Goal: Find specific page/section: Find specific page/section

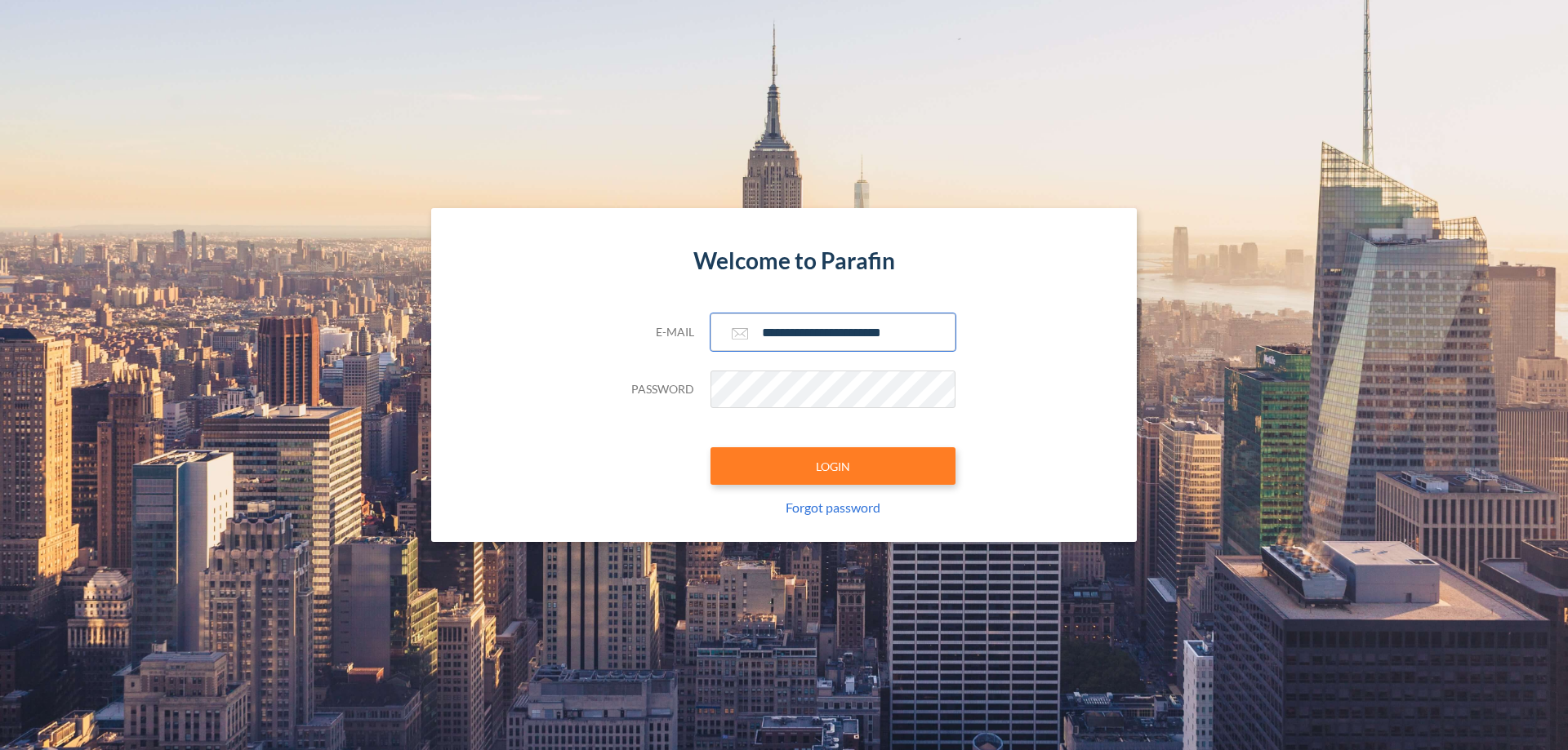
type input "**********"
click at [833, 467] on button "LOGIN" at bounding box center [834, 466] width 245 height 37
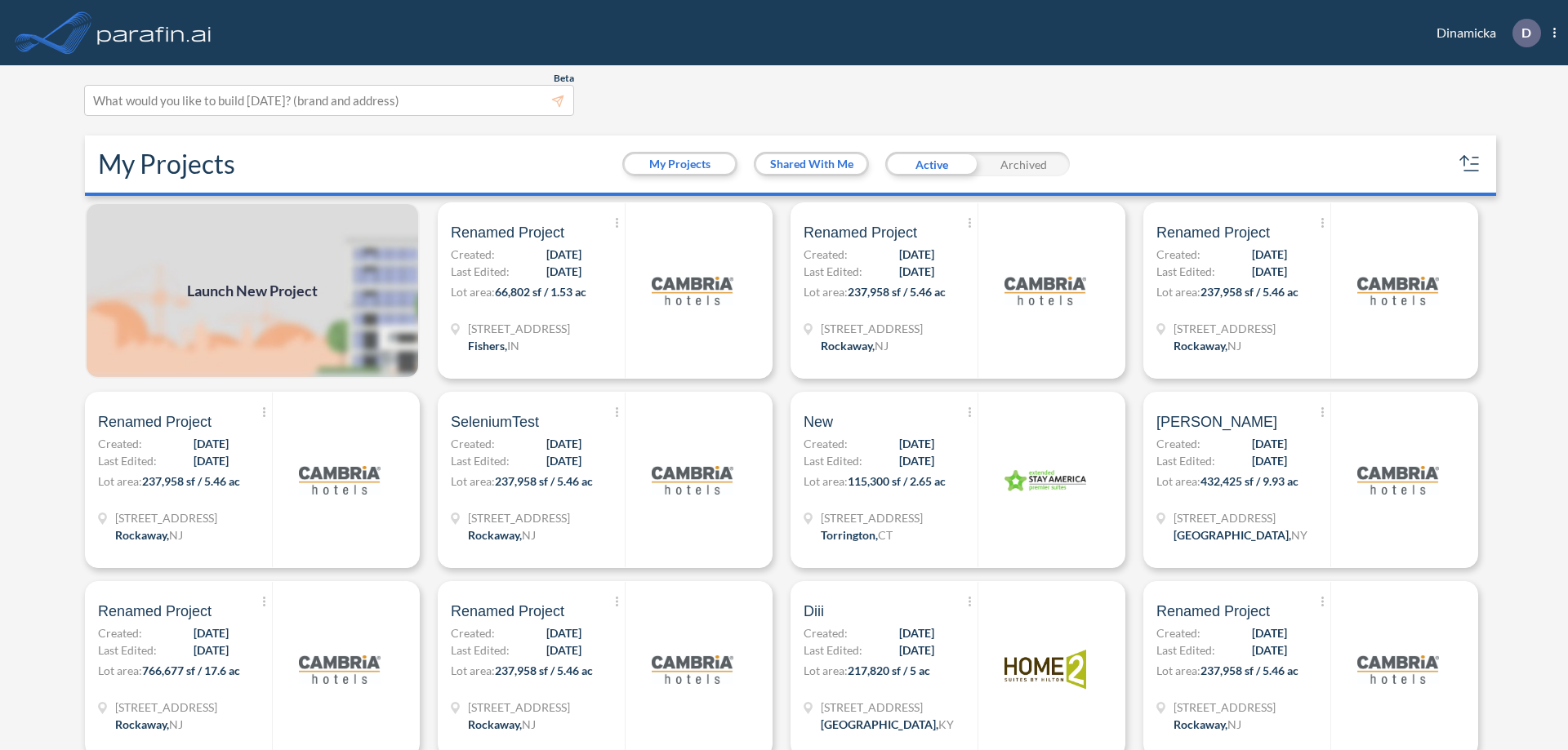
scroll to position [4, 0]
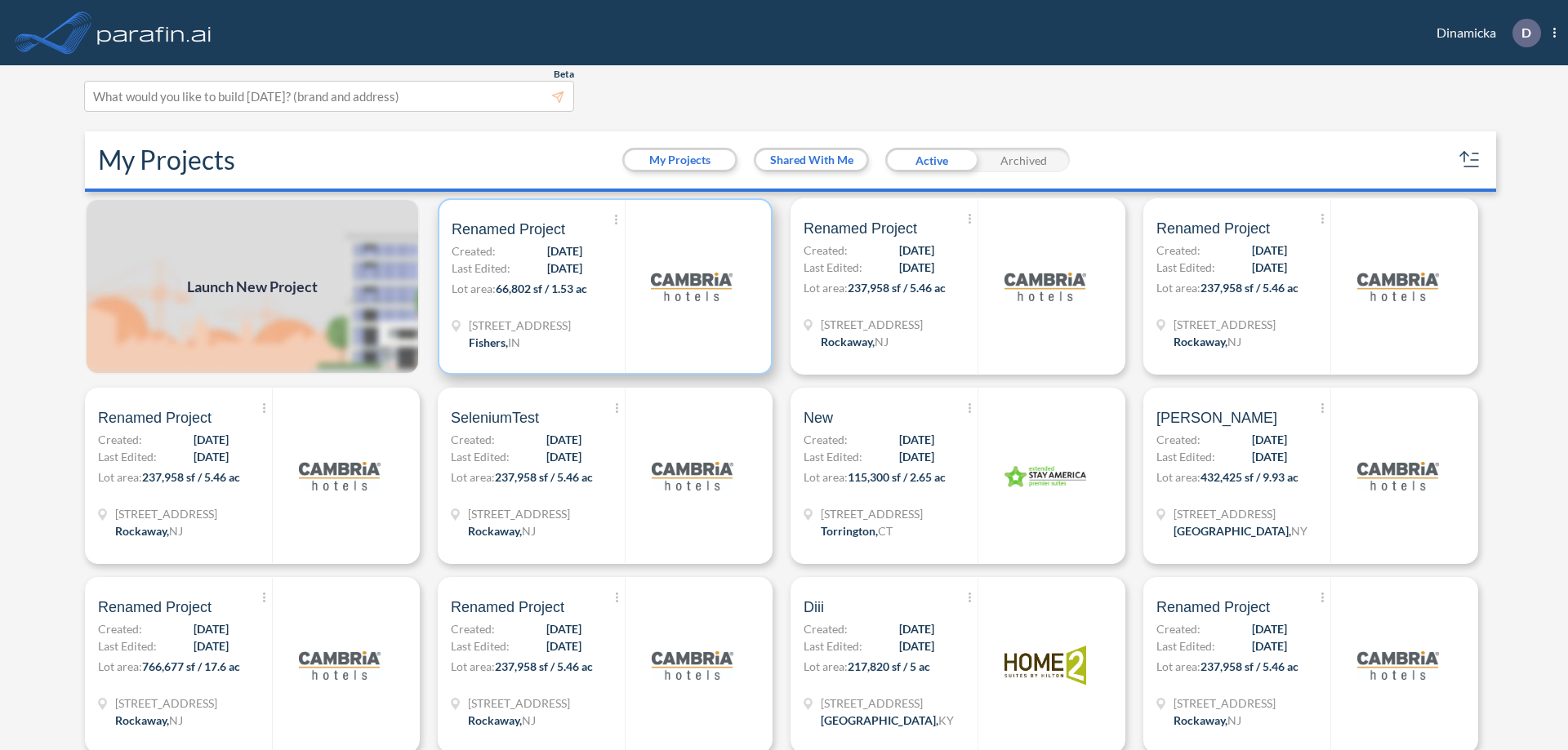
click at [602, 286] on p "Lot area: 66,802 sf / 1.53 ac" at bounding box center [538, 292] width 174 height 24
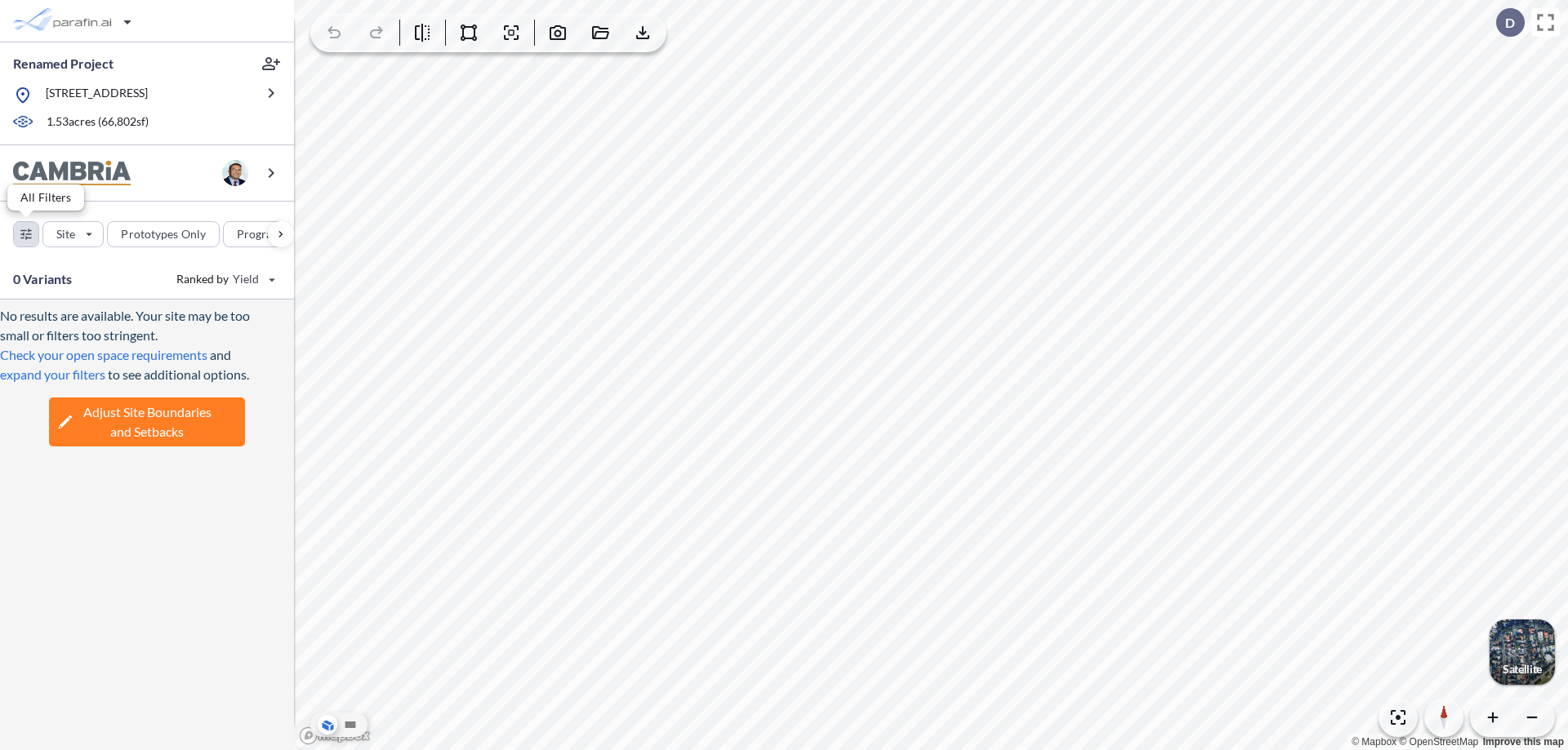
click at [26, 233] on div "button" at bounding box center [25, 234] width 25 height 25
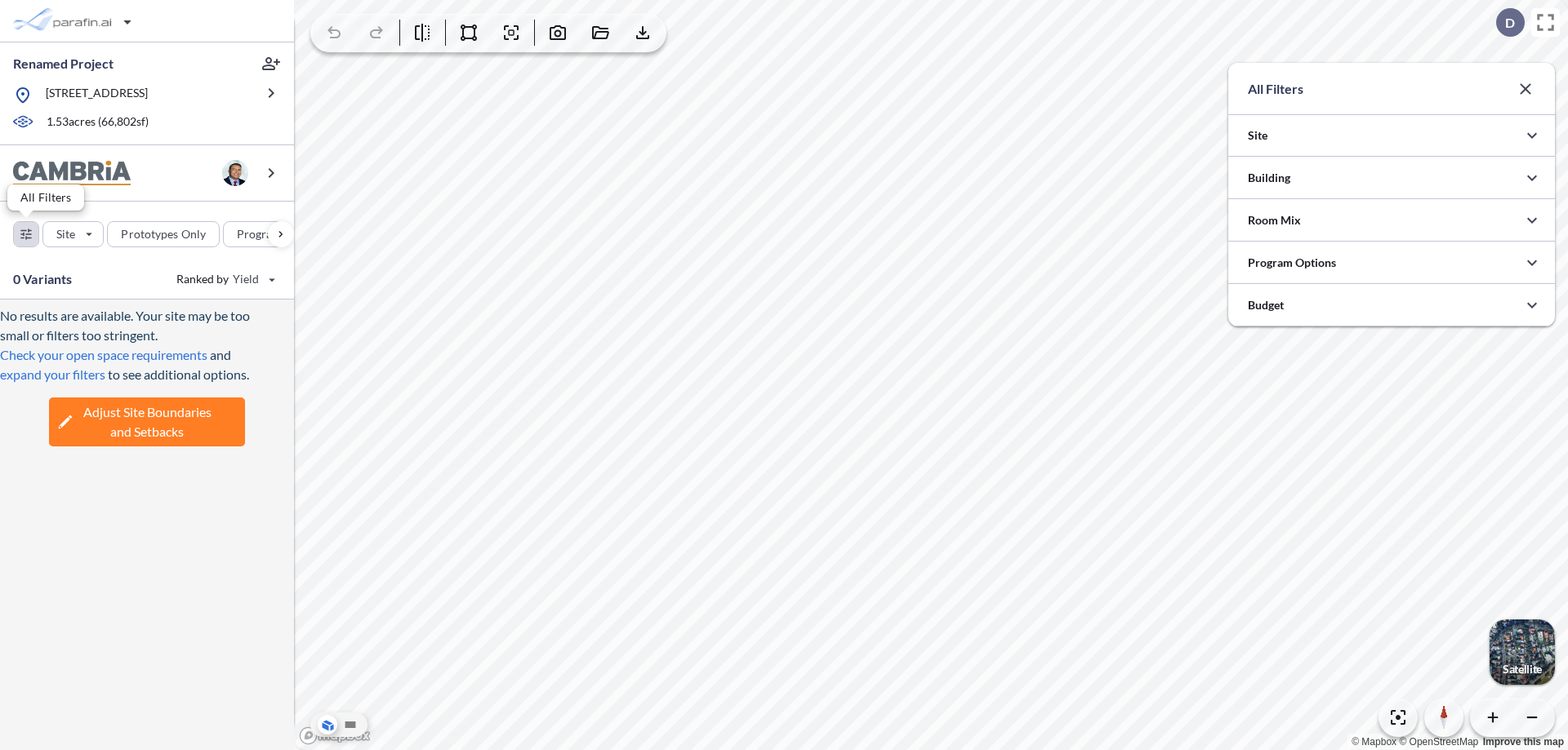
scroll to position [816477, 816335]
click at [1532, 178] on icon "button" at bounding box center [1532, 178] width 20 height 20
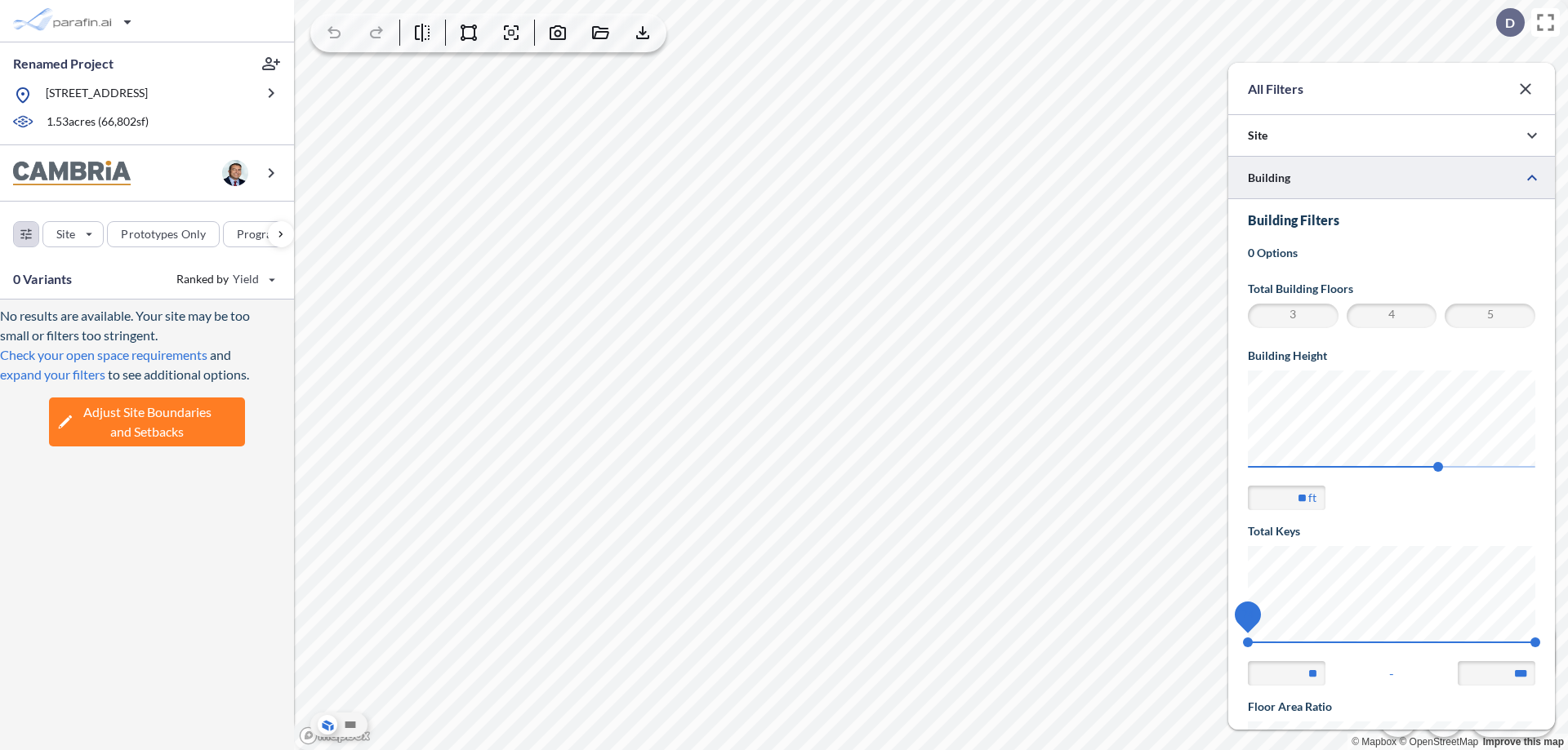
scroll to position [284, 0]
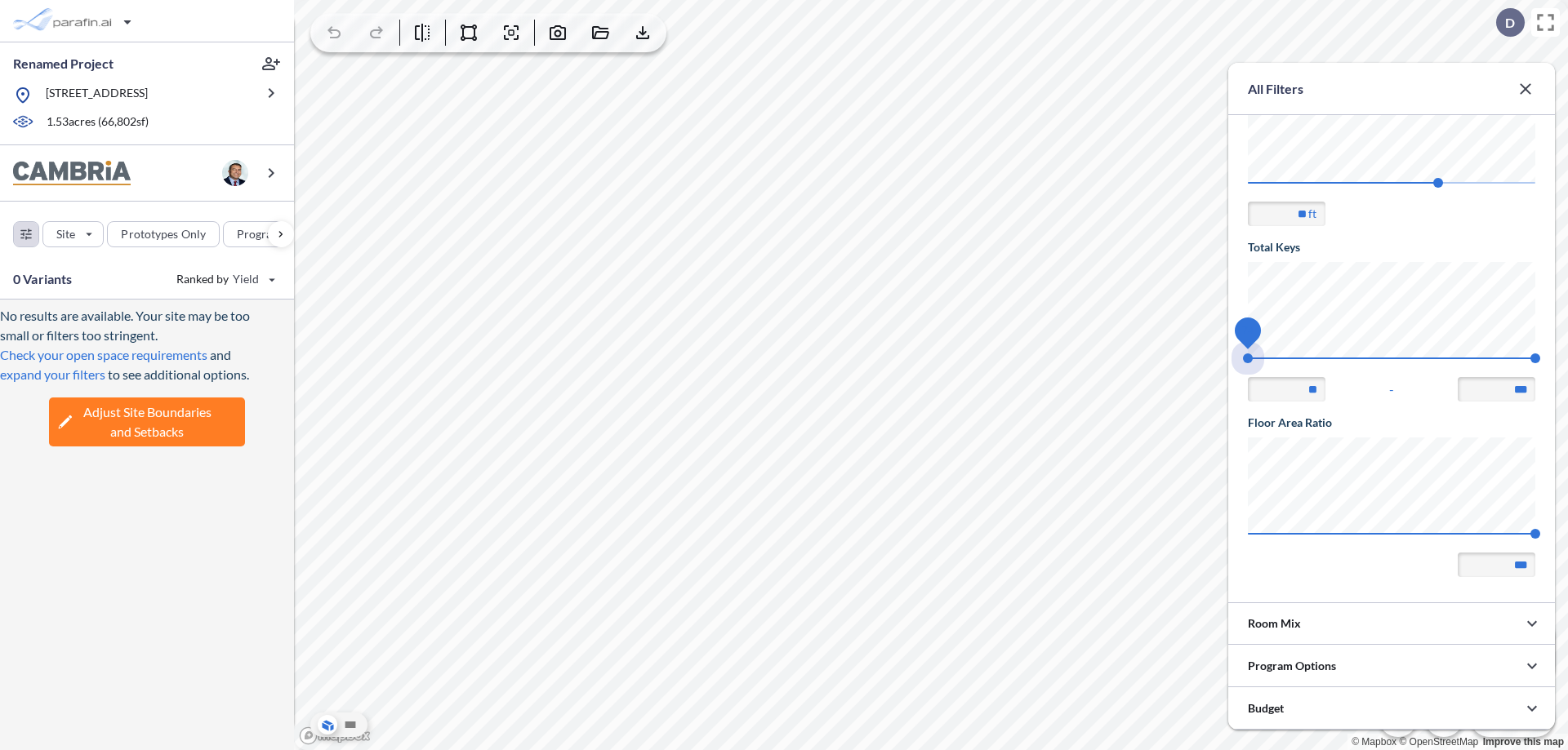
drag, startPoint x: 1248, startPoint y: 359, endPoint x: 1536, endPoint y: 359, distance: 288.0
click at [1536, 359] on span "74 140" at bounding box center [1391, 364] width 287 height 12
type input "***"
